Goal: Task Accomplishment & Management: Manage account settings

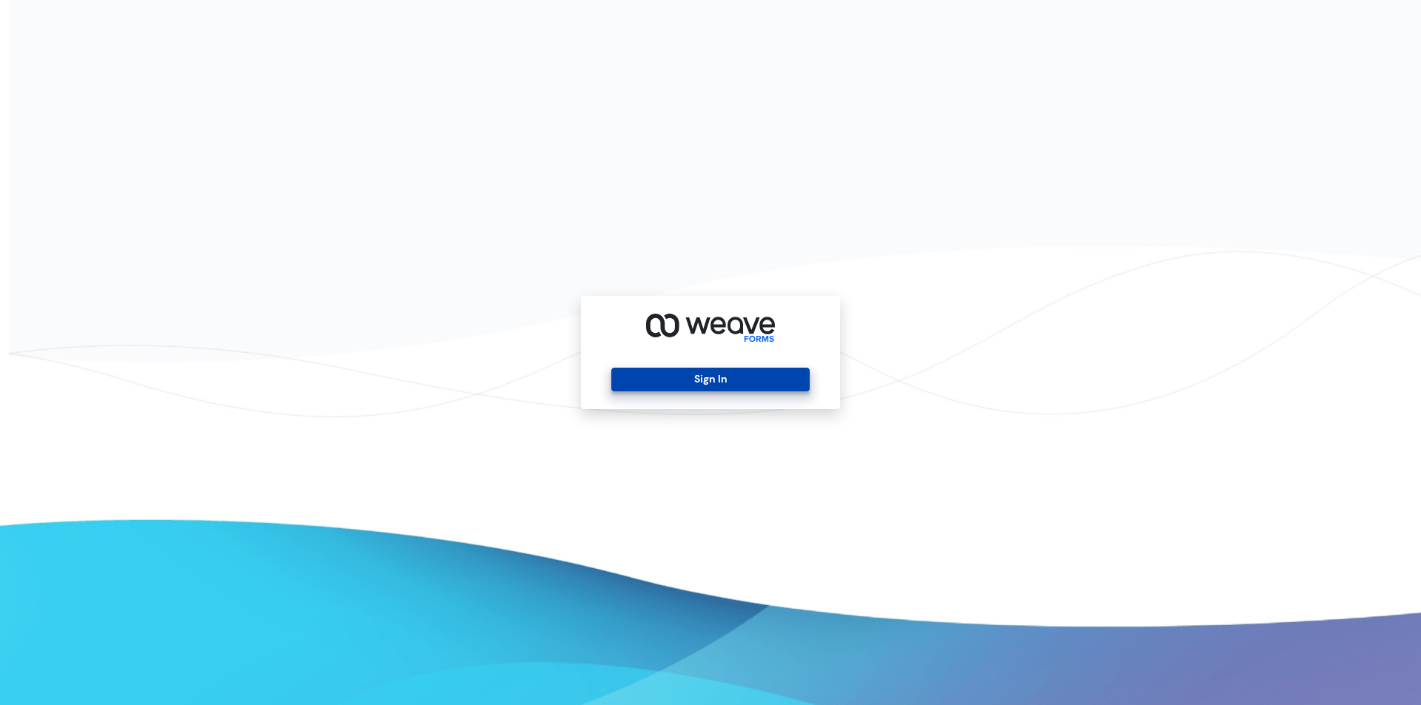
click at [698, 380] on button "Sign In" at bounding box center [710, 380] width 198 height 24
